Goal: Find specific page/section: Find specific page/section

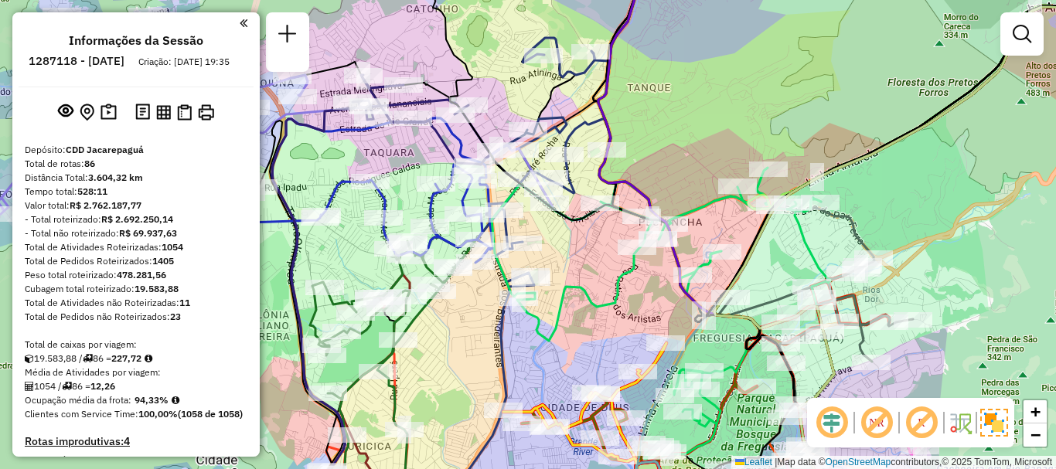
scroll to position [6345, 0]
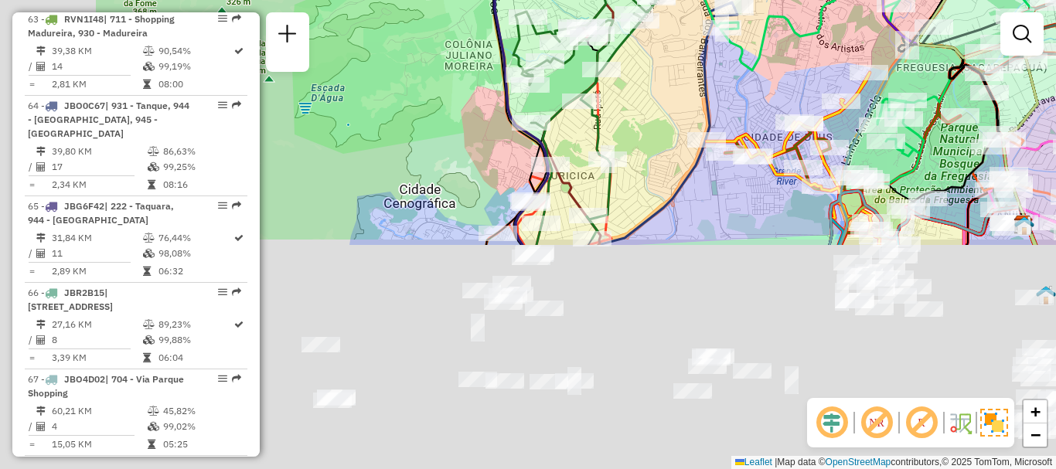
drag, startPoint x: 440, startPoint y: 390, endPoint x: 643, endPoint y: 120, distance: 338.5
click at [643, 120] on div "Janela de atendimento Grade de atendimento Capacidade Transportadoras Veículos …" at bounding box center [528, 234] width 1056 height 469
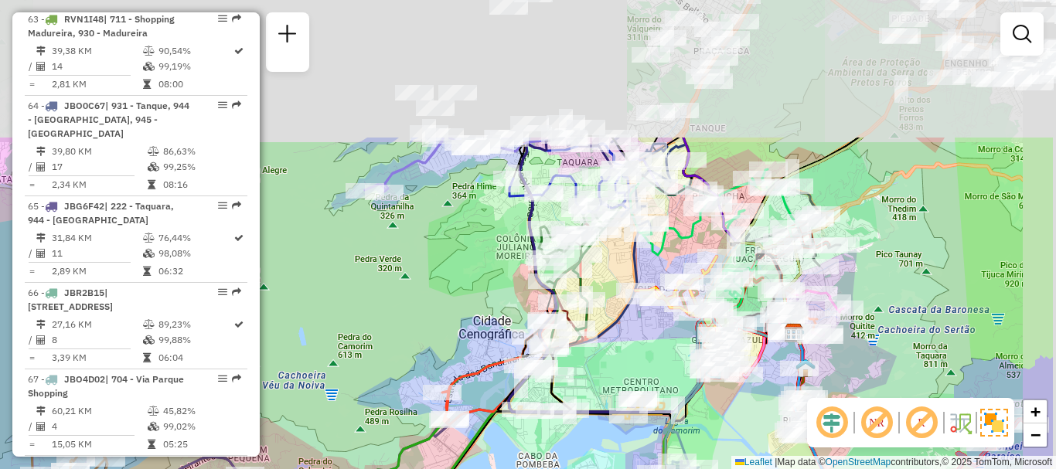
drag, startPoint x: 737, startPoint y: 145, endPoint x: 629, endPoint y: 329, distance: 214.1
click at [629, 329] on div "Janela de atendimento Grade de atendimento Capacidade Transportadoras Veículos …" at bounding box center [528, 234] width 1056 height 469
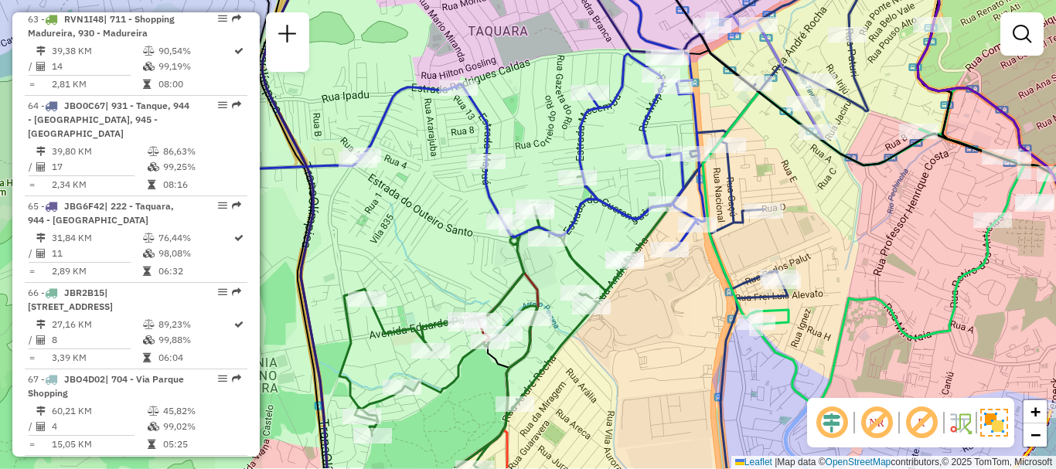
drag, startPoint x: 480, startPoint y: 209, endPoint x: 527, endPoint y: 135, distance: 87.3
click at [527, 139] on div "Janela de atendimento Grade de atendimento Capacidade Transportadoras Veículos …" at bounding box center [528, 234] width 1056 height 469
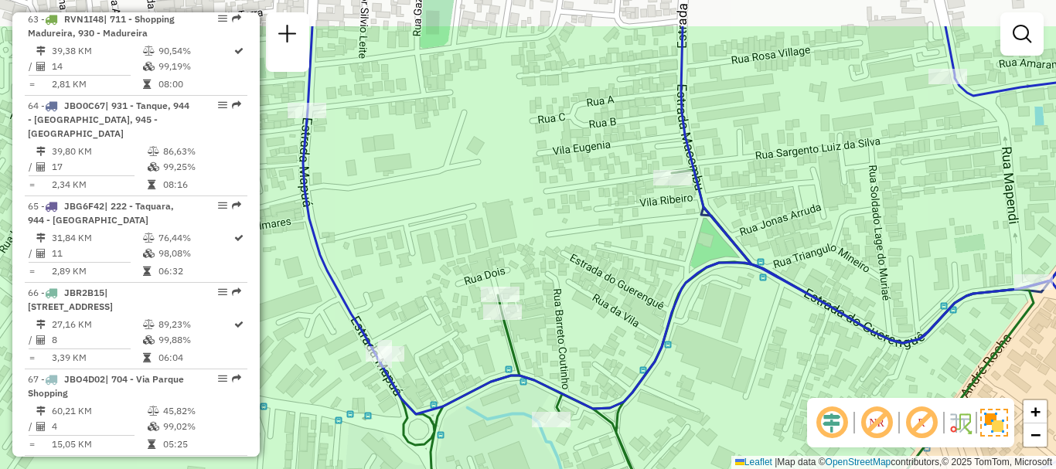
drag, startPoint x: 702, startPoint y: 234, endPoint x: 598, endPoint y: 306, distance: 126.1
click at [601, 308] on div "Janela de atendimento Grade de atendimento Capacidade Transportadoras Veículos …" at bounding box center [528, 234] width 1056 height 469
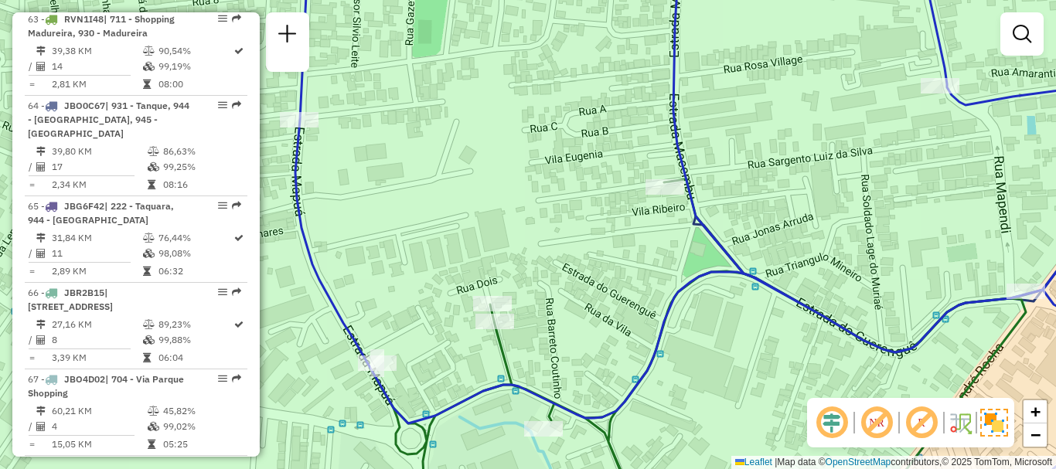
drag, startPoint x: 645, startPoint y: 219, endPoint x: 622, endPoint y: 258, distance: 45.7
click at [623, 257] on div "Janela de atendimento Grade de atendimento Capacidade Transportadoras Veículos …" at bounding box center [528, 234] width 1056 height 469
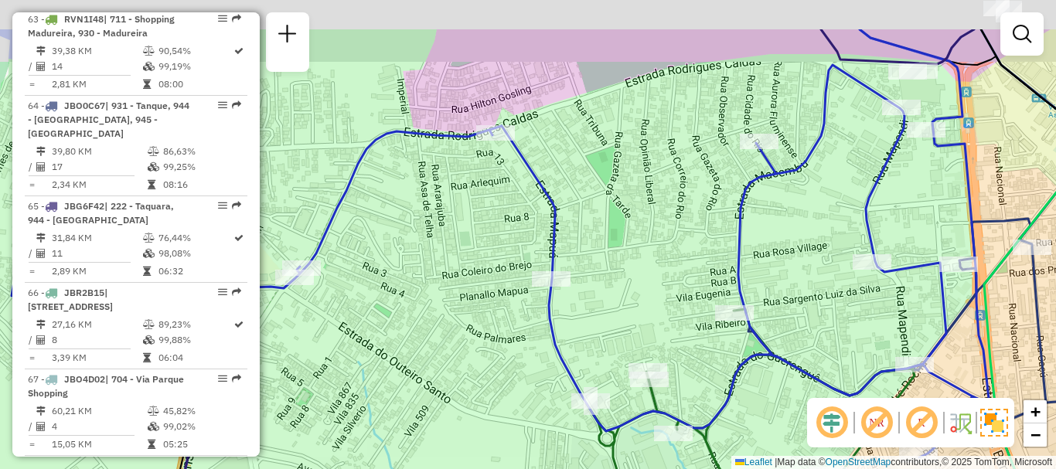
drag, startPoint x: 578, startPoint y: 222, endPoint x: 623, endPoint y: 451, distance: 234.1
click at [630, 451] on div "Janela de atendimento Grade de atendimento Capacidade Transportadoras Veículos …" at bounding box center [528, 234] width 1056 height 469
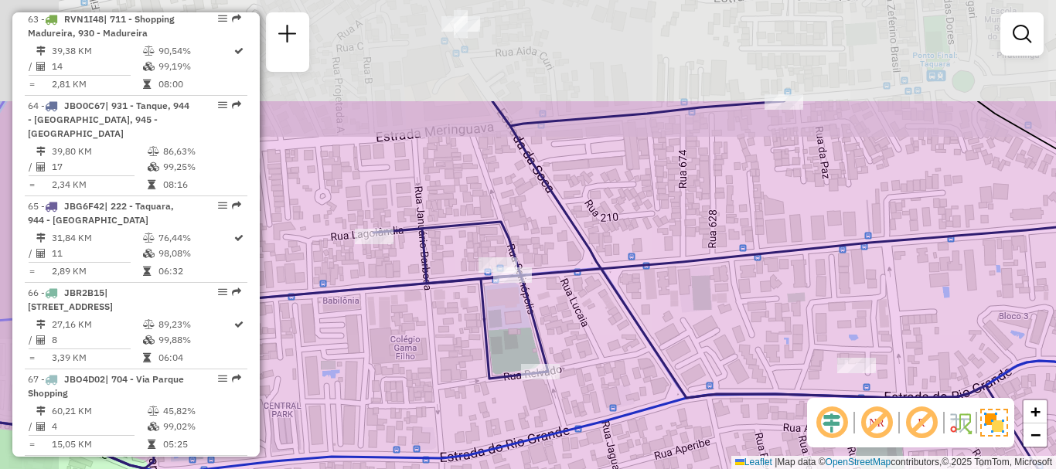
drag, startPoint x: 529, startPoint y: 150, endPoint x: 605, endPoint y: 295, distance: 163.9
click at [605, 295] on div "Rota 52 - Placa RTO2E54 55000756 - [PERSON_NAME] de atendimento Grade de atendi…" at bounding box center [528, 234] width 1056 height 469
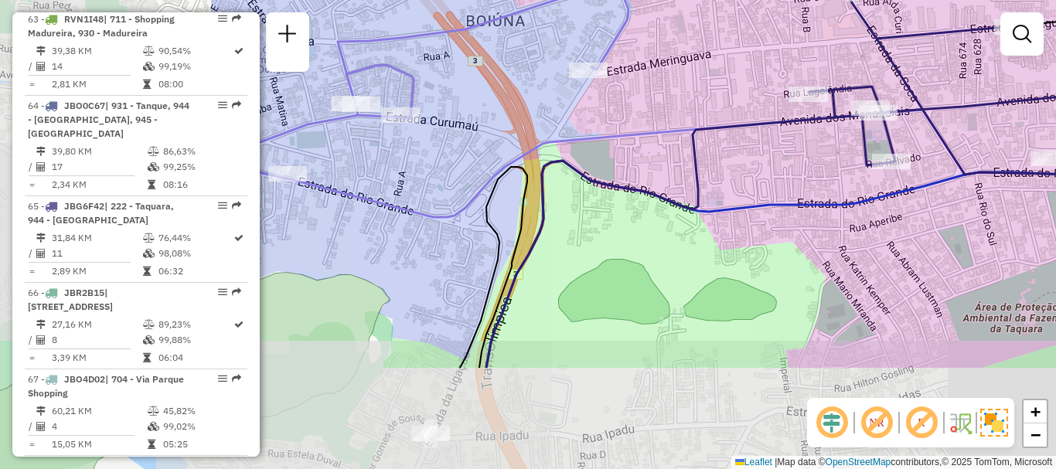
drag, startPoint x: 391, startPoint y: 240, endPoint x: 676, endPoint y: 104, distance: 316.4
click at [693, 94] on div "Rota 52 - Placa RTO2E54 55000756 - [PERSON_NAME] de atendimento Grade de atendi…" at bounding box center [528, 234] width 1056 height 469
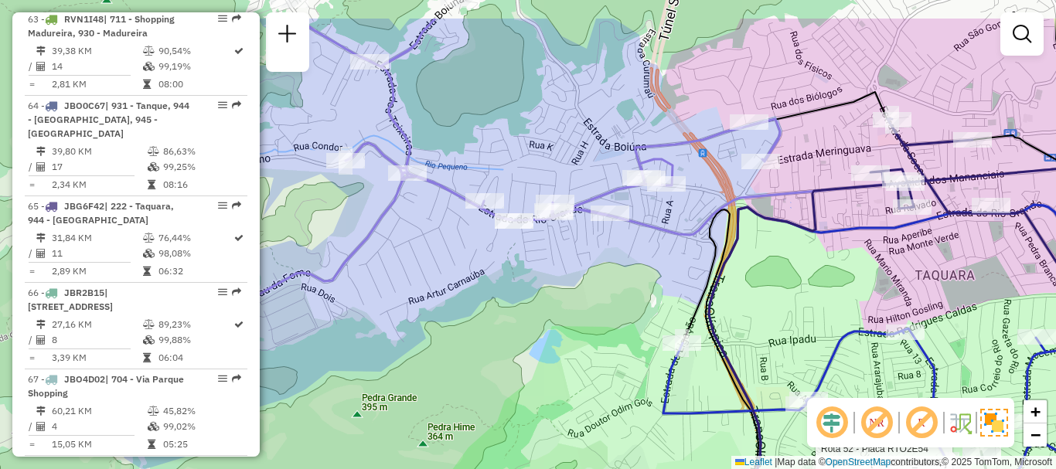
drag, startPoint x: 407, startPoint y: 215, endPoint x: 547, endPoint y: 265, distance: 148.7
click at [547, 267] on div "Rota 52 - Placa RTO2E54 55000756 - [PERSON_NAME] de atendimento Grade de atendi…" at bounding box center [528, 234] width 1056 height 469
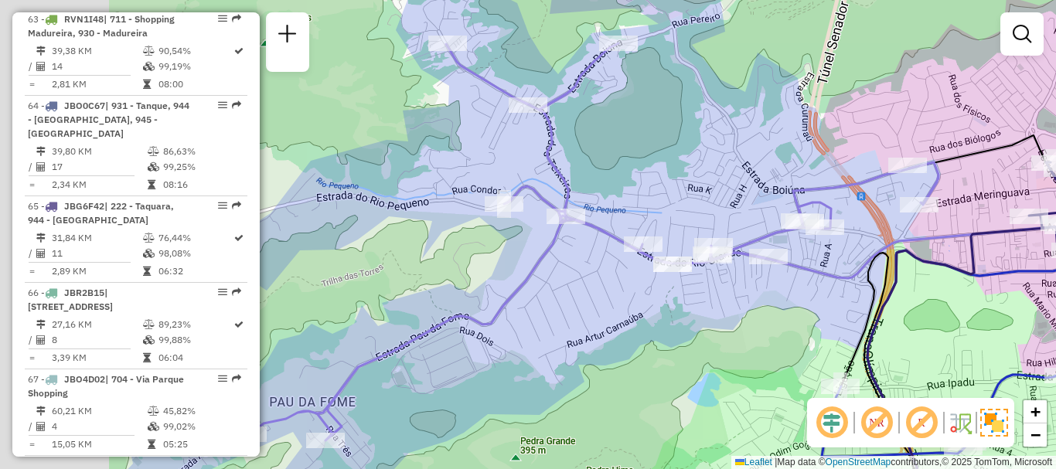
drag, startPoint x: 451, startPoint y: 239, endPoint x: 560, endPoint y: 283, distance: 118.3
click at [602, 283] on div "Rota 52 - Placa RTO2E54 55000756 - [PERSON_NAME] de atendimento Grade de atendi…" at bounding box center [528, 234] width 1056 height 469
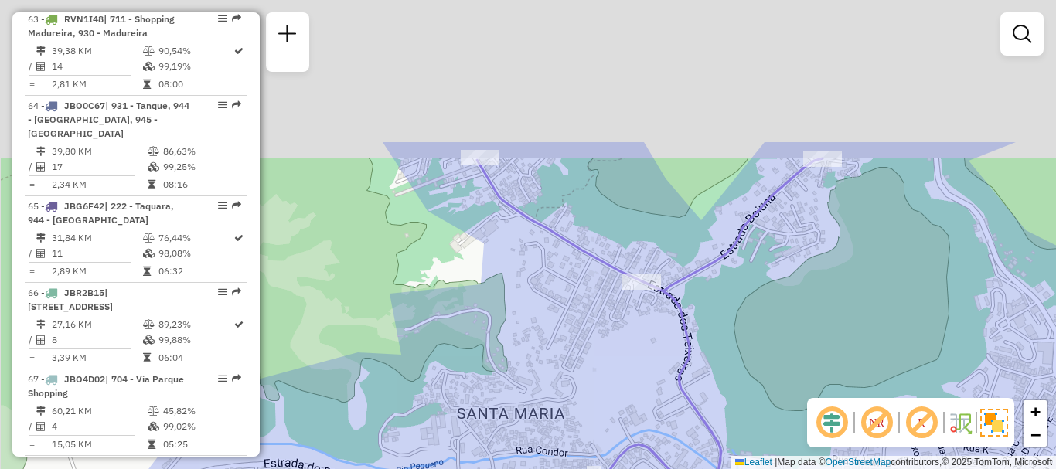
drag, startPoint x: 472, startPoint y: 71, endPoint x: 547, endPoint y: 261, distance: 203.7
click at [547, 261] on div "Rota 52 - Placa RTO2E54 55000756 - [PERSON_NAME] de atendimento Grade de atendi…" at bounding box center [528, 234] width 1056 height 469
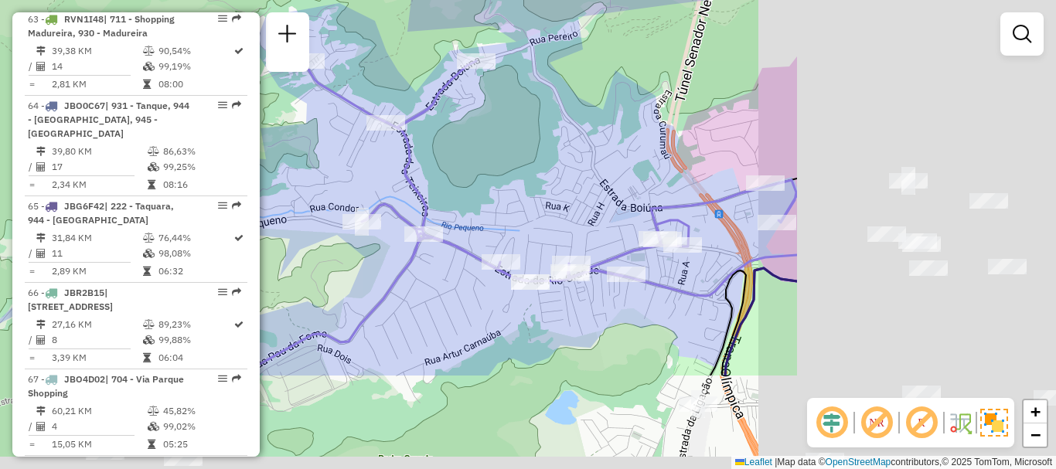
drag, startPoint x: 857, startPoint y: 304, endPoint x: 475, endPoint y: 125, distance: 420.9
click at [479, 138] on div "Rota 52 - Placa RTO2E54 55000756 - [PERSON_NAME] de atendimento Grade de atendi…" at bounding box center [528, 234] width 1056 height 469
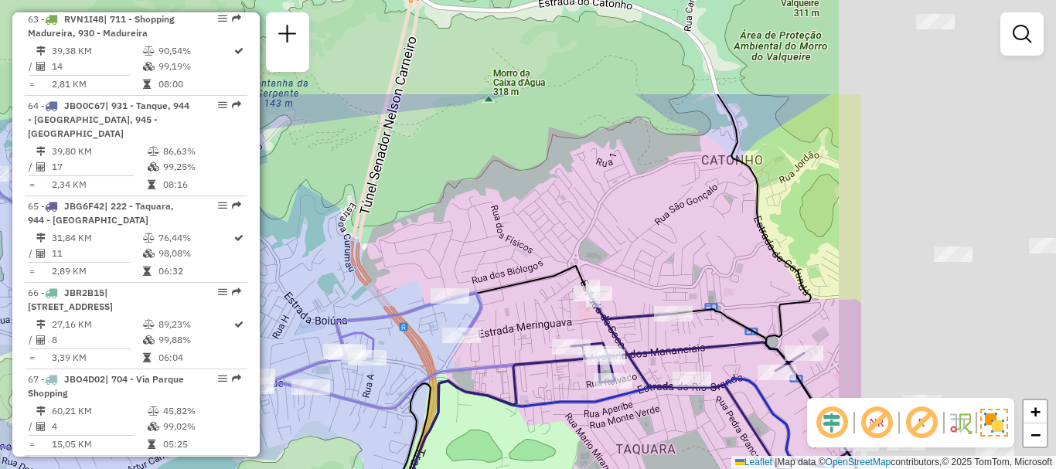
drag, startPoint x: 812, startPoint y: 256, endPoint x: 507, endPoint y: 380, distance: 328.8
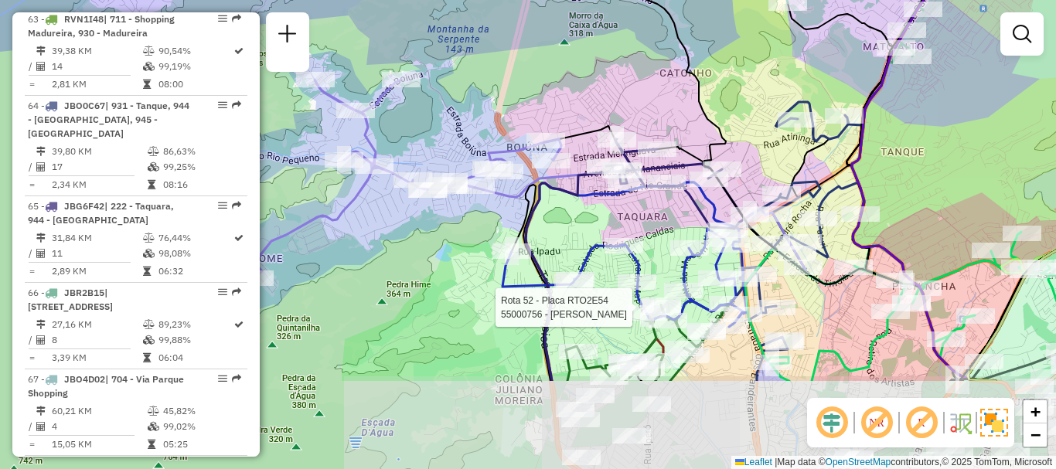
drag, startPoint x: 654, startPoint y: 250, endPoint x: 648, endPoint y: 114, distance: 135.4
click at [649, 114] on div "Rota 52 - Placa RTO2E54 55000756 - [PERSON_NAME] de atendimento Grade de atendi…" at bounding box center [528, 234] width 1056 height 469
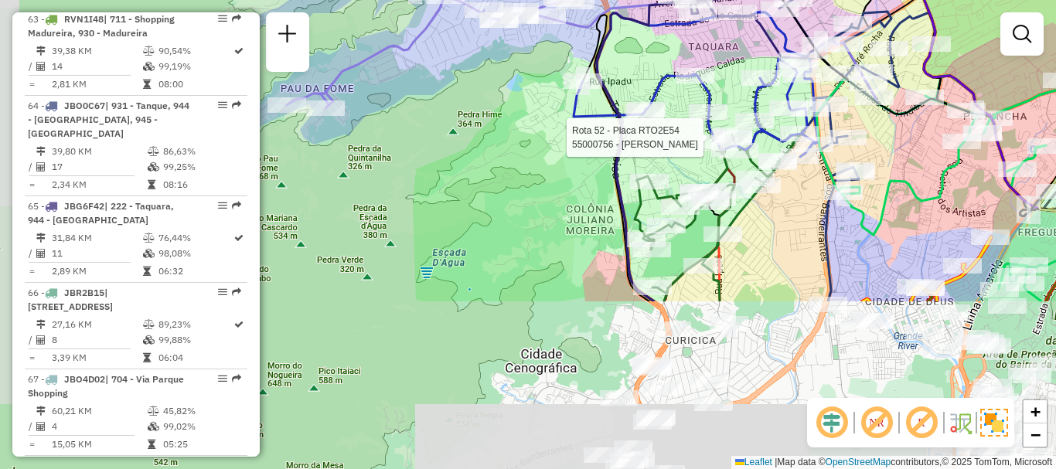
drag, startPoint x: 530, startPoint y: 254, endPoint x: 639, endPoint y: 53, distance: 228.0
click at [639, 53] on div "Rota 52 - Placa RTO2E54 55000756 - [PERSON_NAME] de atendimento Grade de atendi…" at bounding box center [528, 234] width 1056 height 469
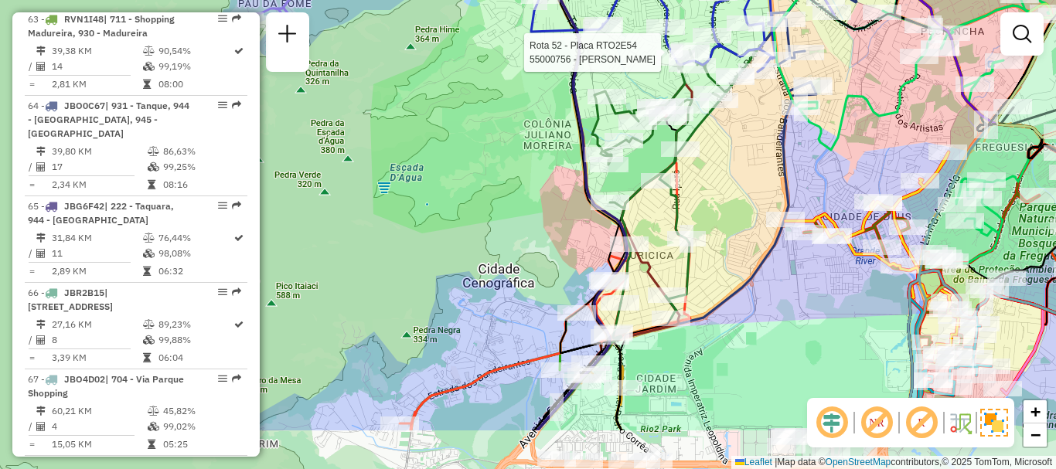
drag, startPoint x: 577, startPoint y: 296, endPoint x: 526, endPoint y: 210, distance: 99.8
click at [533, 210] on div "Rota 52 - Placa RTO2E54 55000756 - [PERSON_NAME] de atendimento Grade de atendi…" at bounding box center [528, 234] width 1056 height 469
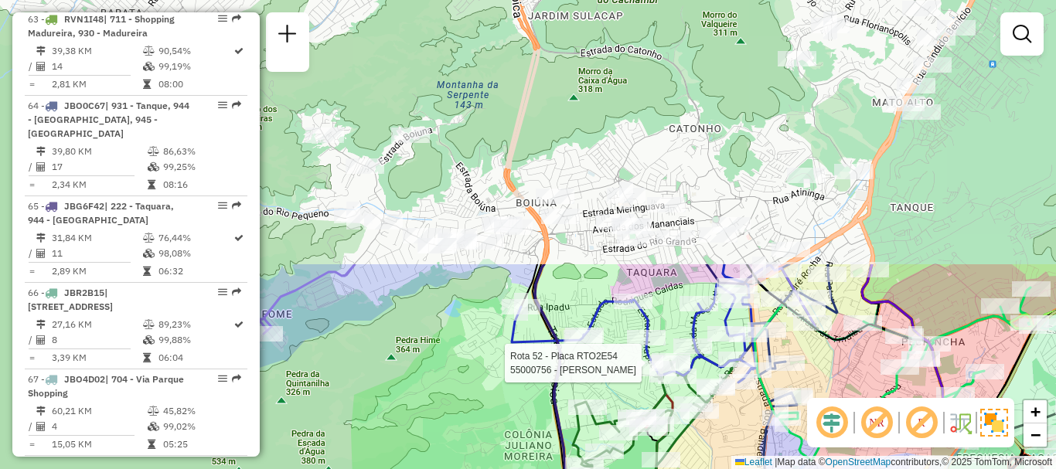
drag, startPoint x: 796, startPoint y: 167, endPoint x: 780, endPoint y: 444, distance: 277.2
click at [780, 444] on div "Rota 52 - Placa RTO2E54 55000756 - [PERSON_NAME] de atendimento Grade de atendi…" at bounding box center [528, 234] width 1056 height 469
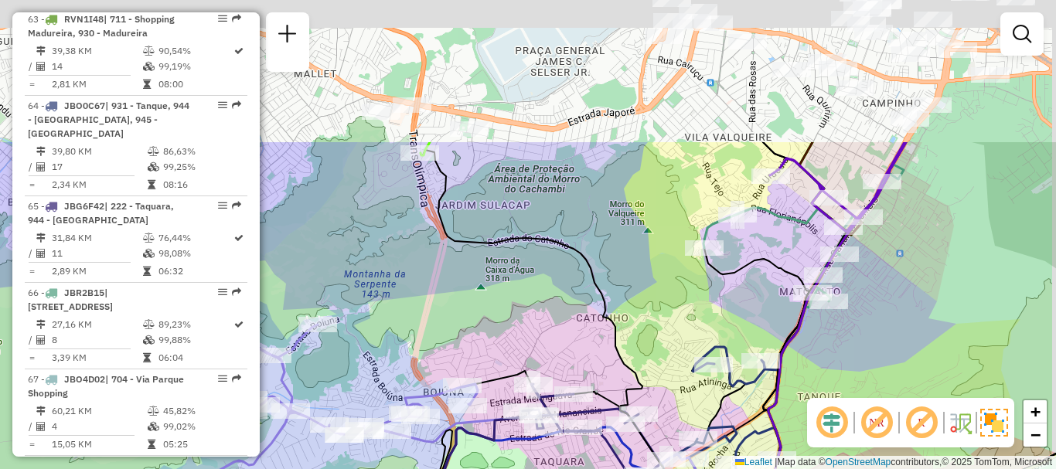
drag, startPoint x: 857, startPoint y: 87, endPoint x: 763, endPoint y: 279, distance: 214.4
click at [763, 279] on div "Rota 52 - Placa RTO2E54 55000756 - [PERSON_NAME] de atendimento Grade de atendi…" at bounding box center [528, 234] width 1056 height 469
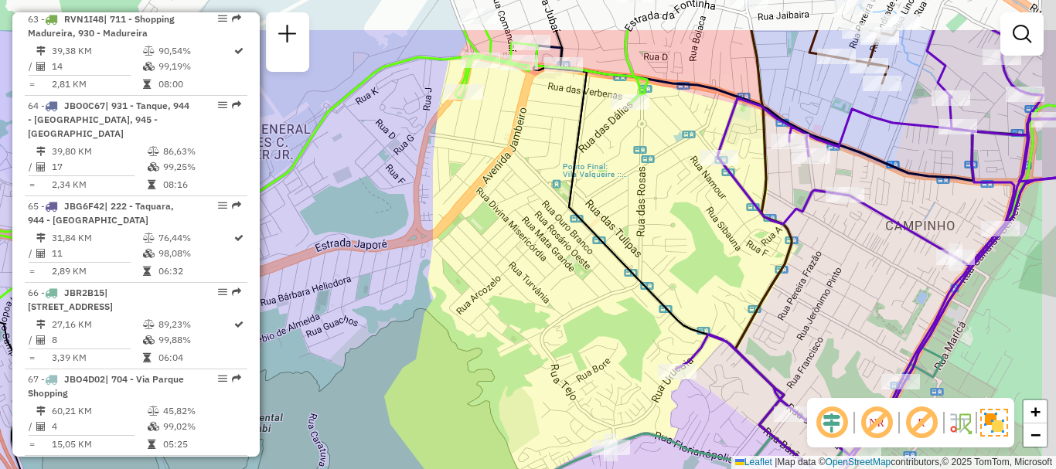
drag, startPoint x: 814, startPoint y: 220, endPoint x: 748, endPoint y: 285, distance: 92.4
click at [750, 291] on div "Rota 52 - Placa RTO2E54 55000756 - [PERSON_NAME] de atendimento Grade de atendi…" at bounding box center [528, 234] width 1056 height 469
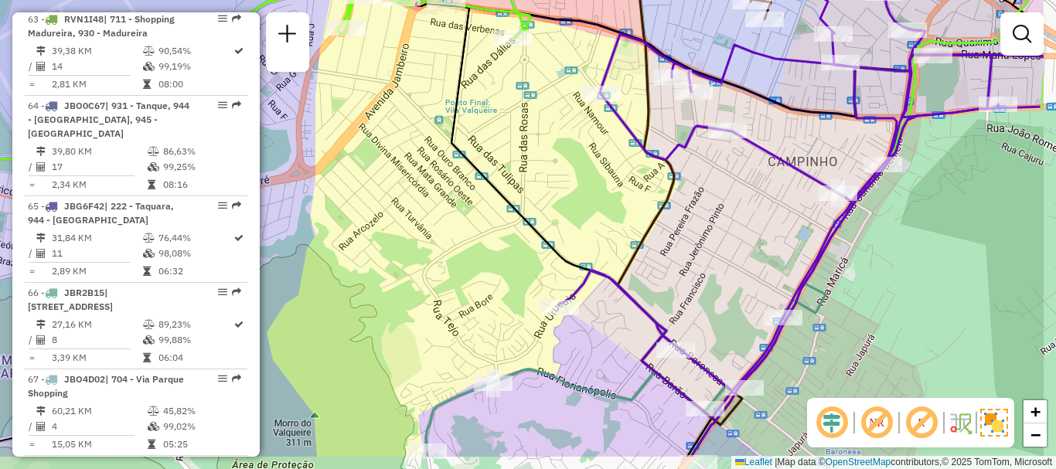
drag, startPoint x: 663, startPoint y: 282, endPoint x: 552, endPoint y: 210, distance: 132.5
click at [547, 216] on div "Rota 52 - Placa RTO2E54 55000756 - [PERSON_NAME] de atendimento Grade de atendi…" at bounding box center [528, 234] width 1056 height 469
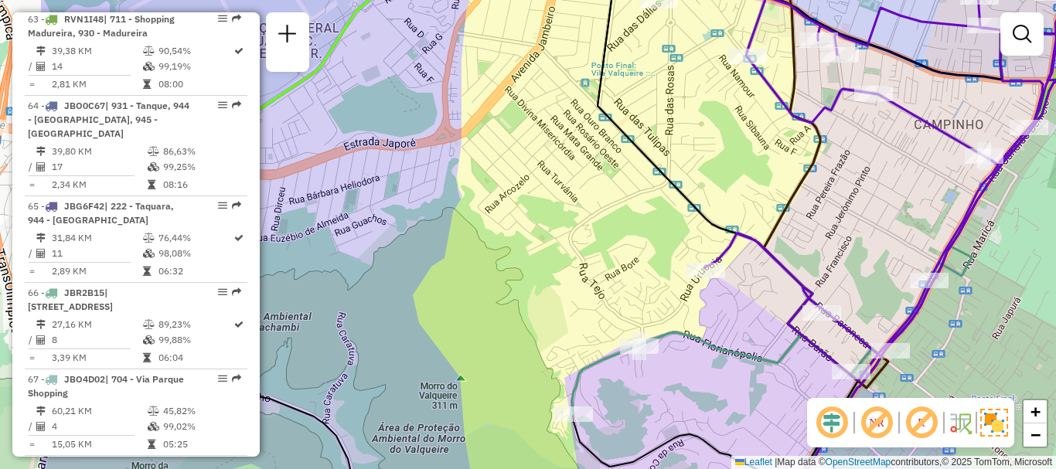
drag, startPoint x: 608, startPoint y: 265, endPoint x: 901, endPoint y: 161, distance: 311.8
click at [918, 158] on div "Rota 52 - Placa RTO2E54 55000756 - [PERSON_NAME] de atendimento Grade de atendi…" at bounding box center [528, 234] width 1056 height 469
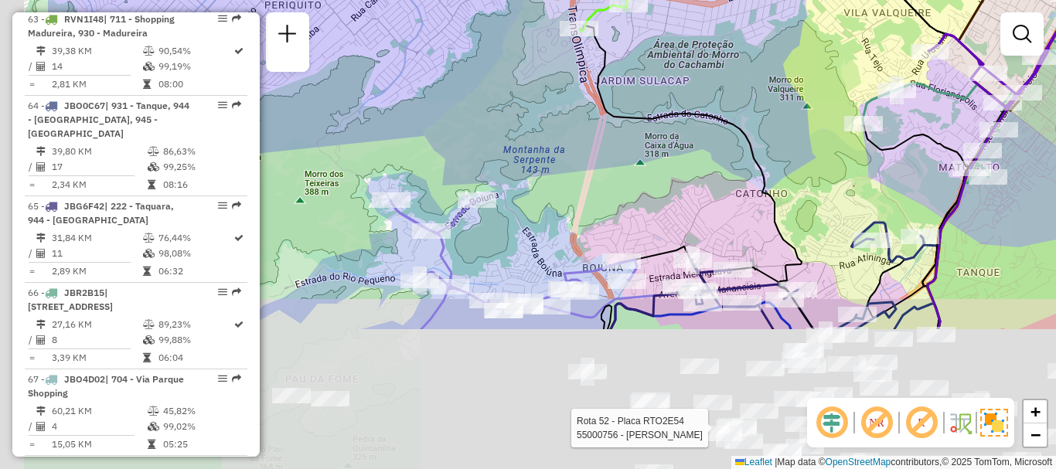
drag, startPoint x: 549, startPoint y: 317, endPoint x: 666, endPoint y: 133, distance: 217.9
click at [666, 134] on div "Rota 52 - Placa RTO2E54 55000756 - [PERSON_NAME] de atendimento Grade de atendi…" at bounding box center [528, 234] width 1056 height 469
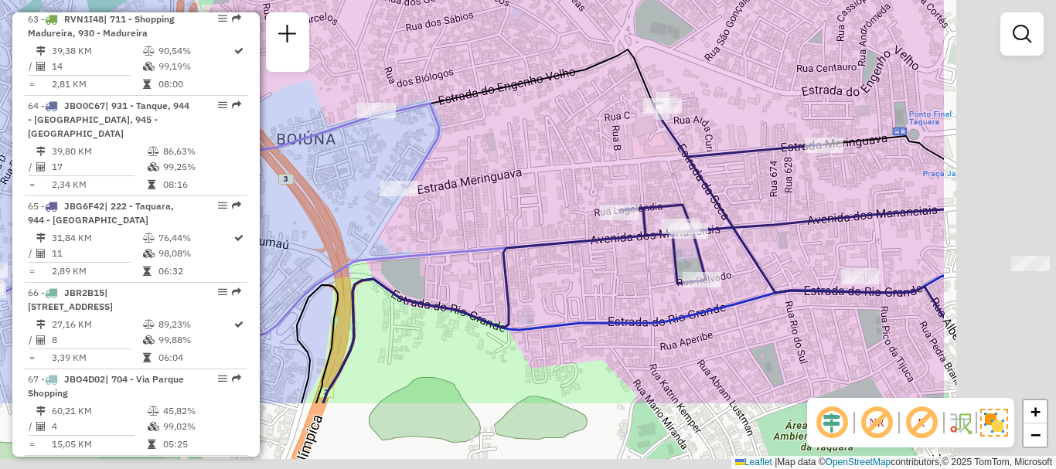
drag, startPoint x: 856, startPoint y: 279, endPoint x: 637, endPoint y: 165, distance: 246.5
click at [638, 166] on div "Rota 52 - Placa RTO2E54 55000756 - [PERSON_NAME] de atendimento Grade de atendi…" at bounding box center [528, 234] width 1056 height 469
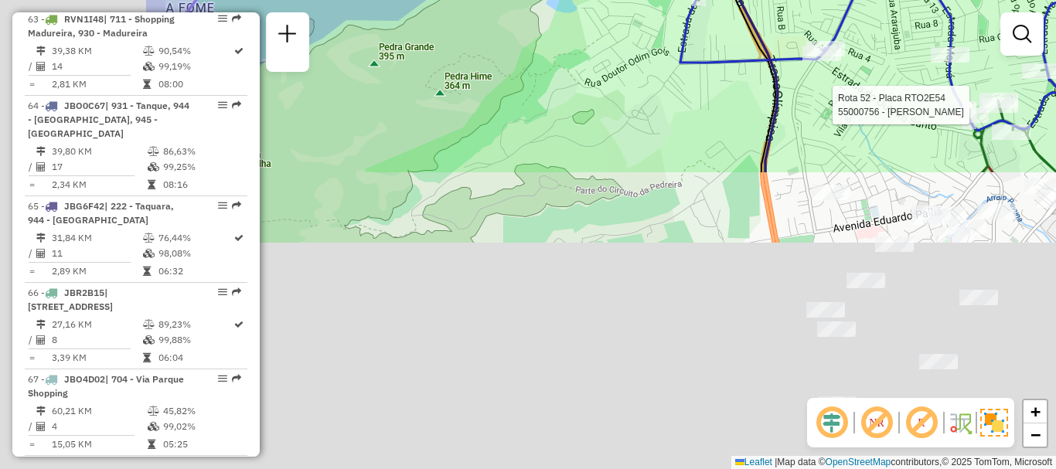
drag, startPoint x: 591, startPoint y: 349, endPoint x: 877, endPoint y: -51, distance: 491.5
click at [877, 0] on html "Aguarde... Pop-up bloqueado! Seu navegador bloqueou automáticamente a abertura …" at bounding box center [528, 234] width 1056 height 469
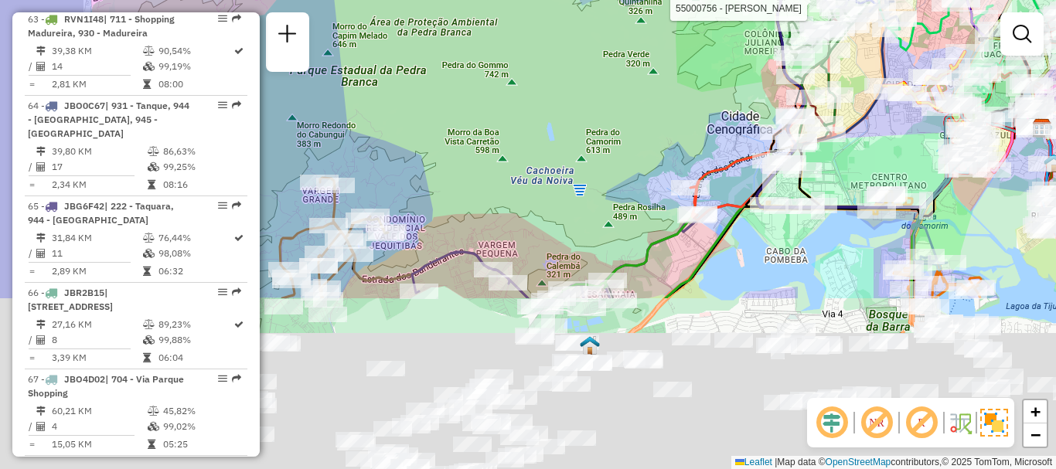
drag, startPoint x: 589, startPoint y: 384, endPoint x: 738, endPoint y: 78, distance: 340.6
click at [737, 80] on div "Rota 52 - Placa RTO2E54 55000756 - [PERSON_NAME] de atendimento Grade de atendi…" at bounding box center [528, 234] width 1056 height 469
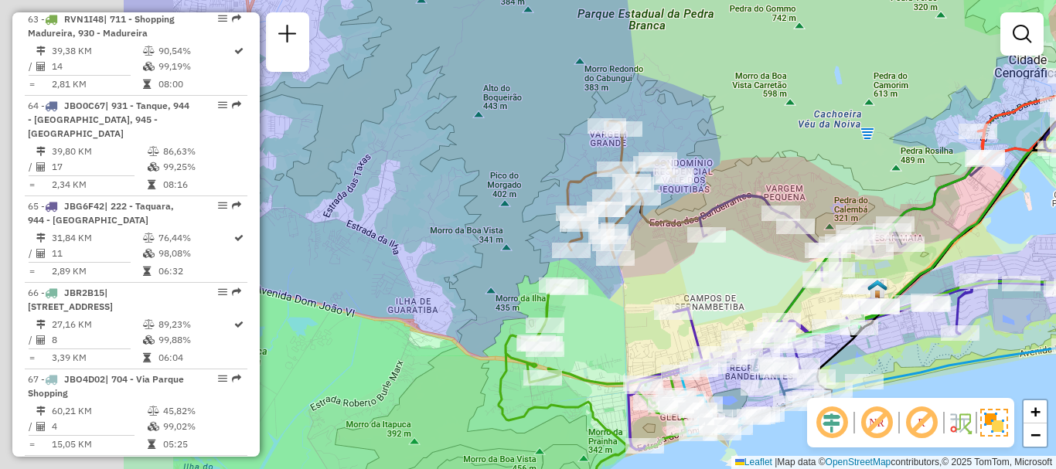
drag, startPoint x: 417, startPoint y: 242, endPoint x: 640, endPoint y: 264, distance: 223.8
click at [648, 277] on div "Rota 52 - Placa RTO2E54 55000756 - [PERSON_NAME] de atendimento Grade de atendi…" at bounding box center [528, 234] width 1056 height 469
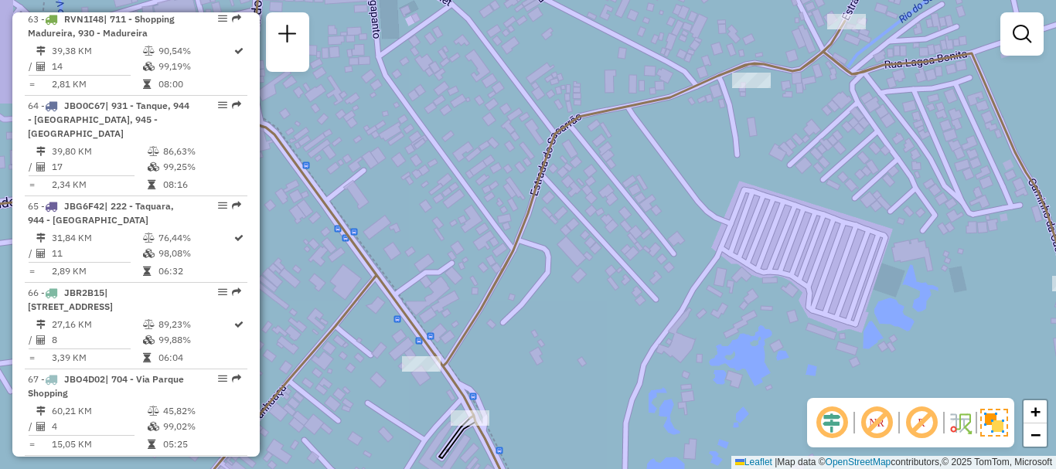
drag, startPoint x: 501, startPoint y: 399, endPoint x: 542, endPoint y: 363, distance: 54.3
click at [542, 363] on div "Rota 52 - Placa RTO2E54 55000756 - [PERSON_NAME] de atendimento Grade de atendi…" at bounding box center [528, 234] width 1056 height 469
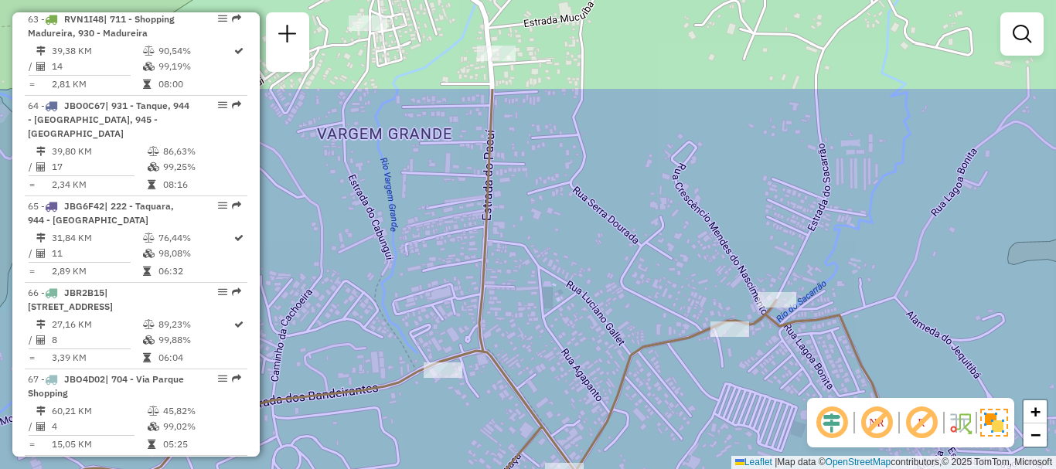
drag, startPoint x: 484, startPoint y: 176, endPoint x: 571, endPoint y: 377, distance: 218.5
click at [571, 377] on div "Rota 52 - Placa RTO2E54 55000756 - [PERSON_NAME] de atendimento Grade de atendi…" at bounding box center [528, 234] width 1056 height 469
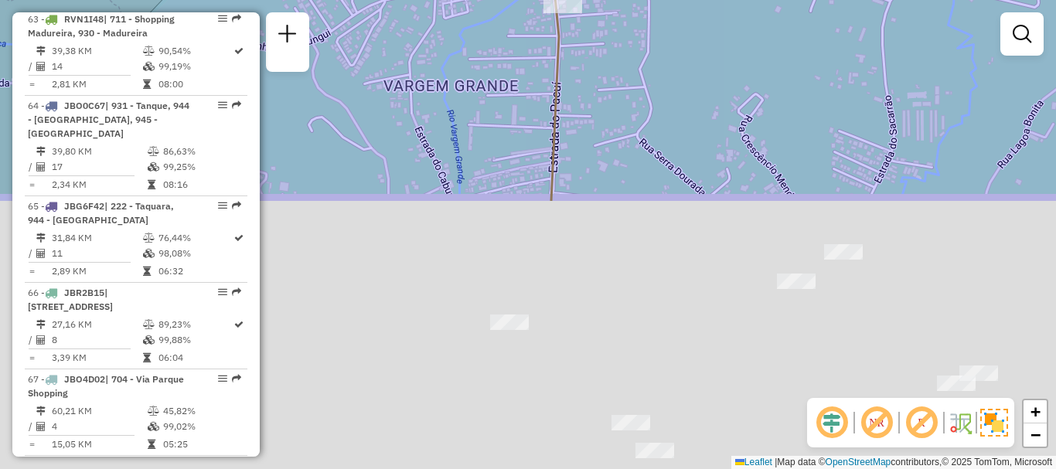
drag, startPoint x: 642, startPoint y: 325, endPoint x: 614, endPoint y: 2, distance: 324.4
click at [614, 2] on div "Rota 52 - Placa RTO2E54 55000756 - [PERSON_NAME] de atendimento Grade de atendi…" at bounding box center [528, 234] width 1056 height 469
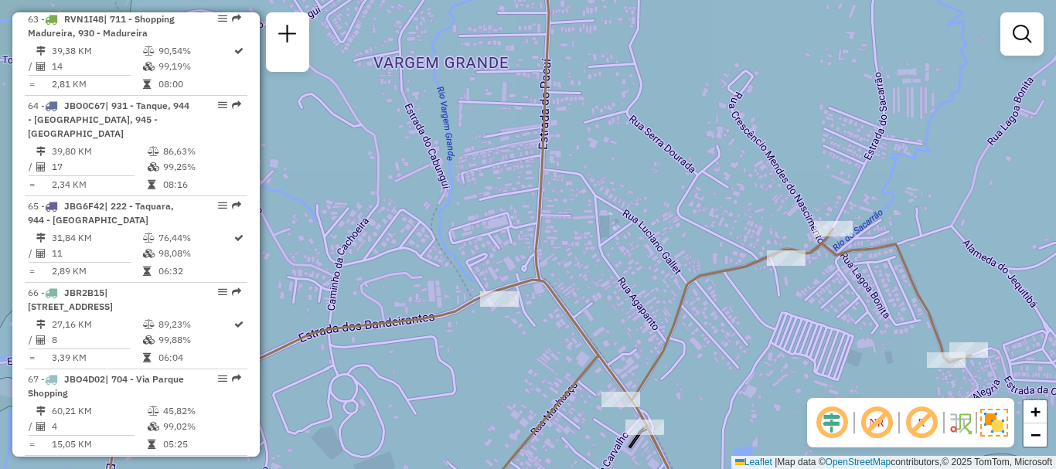
select select "**********"
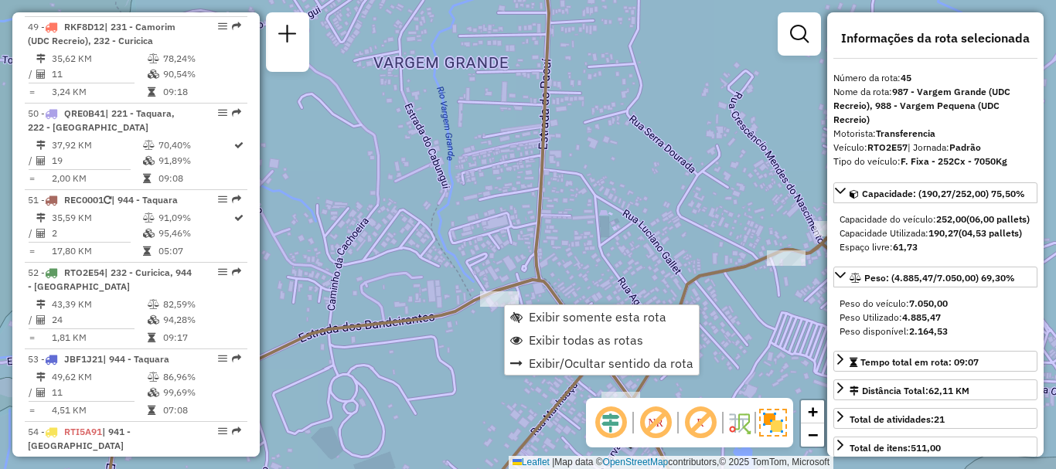
scroll to position [4659, 0]
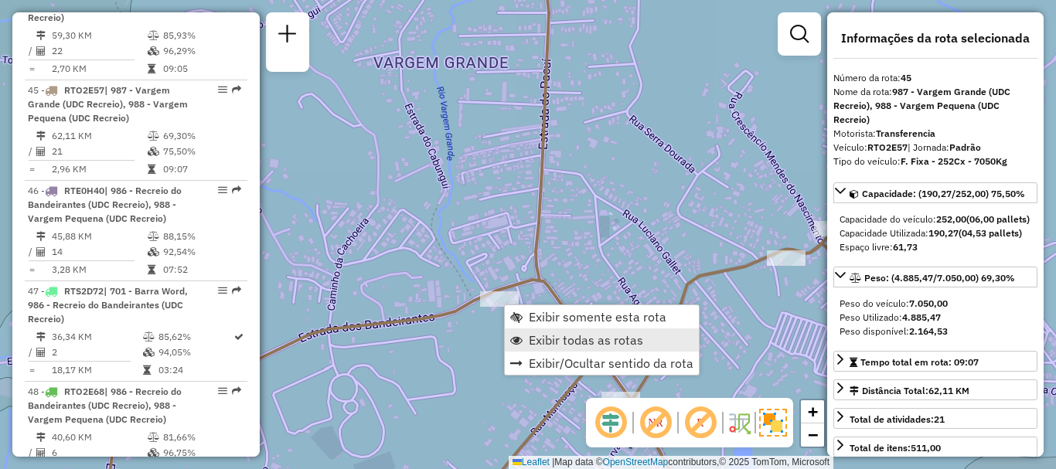
click at [550, 338] on span "Exibir todas as rotas" at bounding box center [586, 340] width 114 height 12
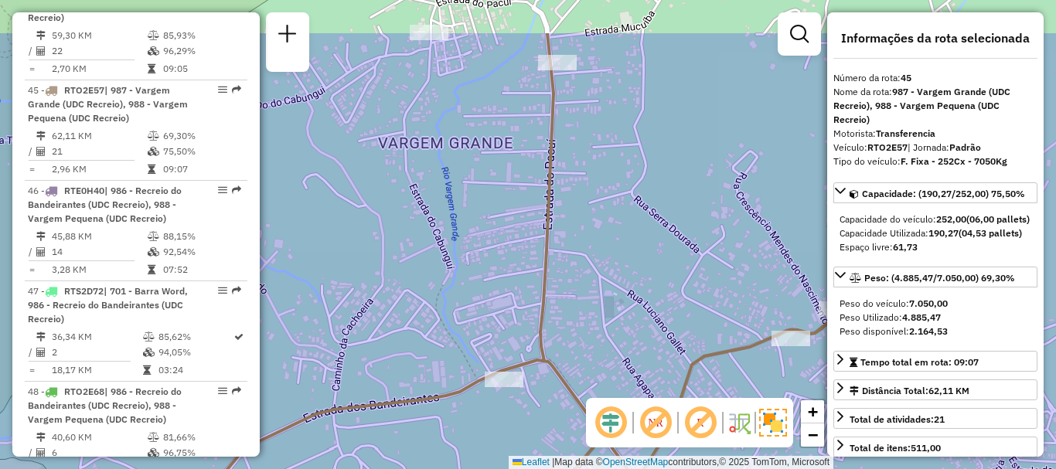
drag, startPoint x: 598, startPoint y: 96, endPoint x: 602, endPoint y: 178, distance: 82.0
click at [602, 178] on div "Rota 52 - Placa RTO2E54 55000756 - [PERSON_NAME] de atendimento Grade de atendi…" at bounding box center [528, 234] width 1056 height 469
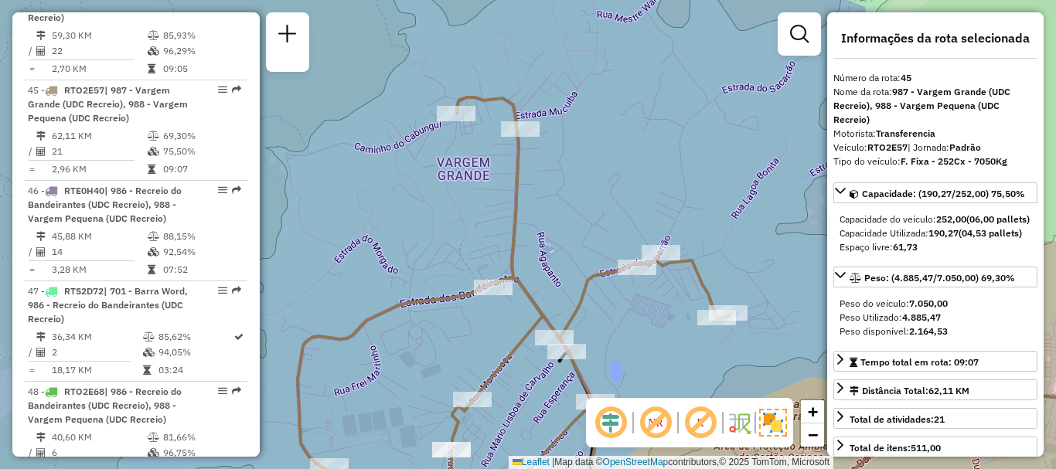
drag, startPoint x: 536, startPoint y: 210, endPoint x: 431, endPoint y: 183, distance: 107.6
click at [431, 190] on div "Rota 52 - Placa RTO2E54 55000756 - [PERSON_NAME] de atendimento Grade de atendi…" at bounding box center [528, 234] width 1056 height 469
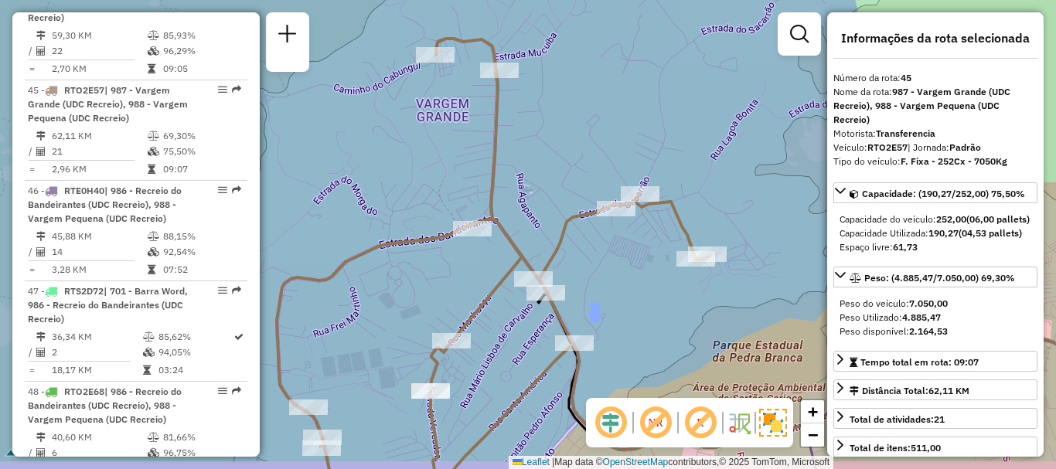
drag, startPoint x: 598, startPoint y: 303, endPoint x: 622, endPoint y: 272, distance: 39.1
click at [622, 272] on div "Rota 52 - Placa RTO2E54 55000756 - [PERSON_NAME] de atendimento Grade de atendi…" at bounding box center [528, 234] width 1056 height 469
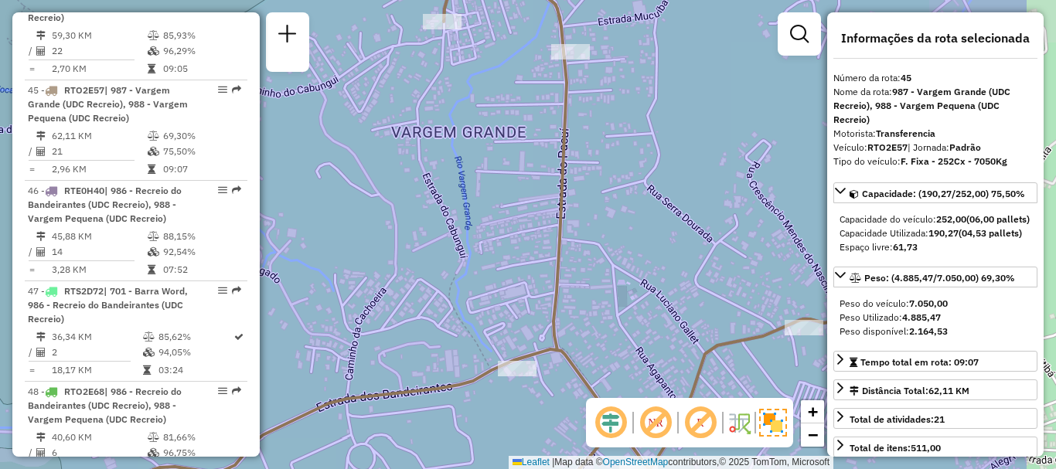
drag, startPoint x: 553, startPoint y: 228, endPoint x: 415, endPoint y: 247, distance: 138.9
click at [417, 255] on div "Rota 52 - Placa RTO2E54 55000756 - [PERSON_NAME] de atendimento Grade de atendi…" at bounding box center [528, 234] width 1056 height 469
